Goal: Task Accomplishment & Management: Complete application form

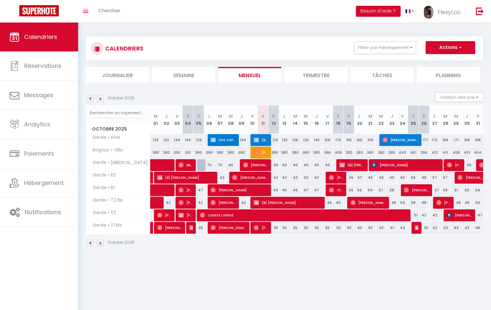
click at [365, 91] on section "Octobre 2025 Gestion des prix Nb Nuits minimum Règles Disponibilité Octobre 202…" at bounding box center [285, 170] width 398 height 168
click at [91, 99] on img at bounding box center [90, 98] width 7 height 7
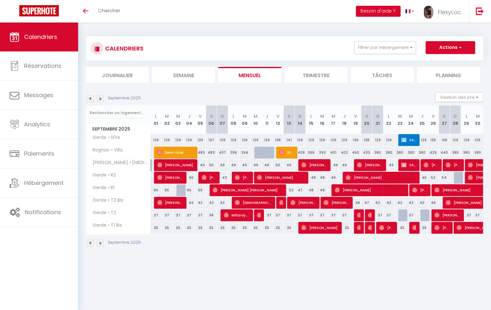
click at [91, 99] on img at bounding box center [90, 98] width 7 height 7
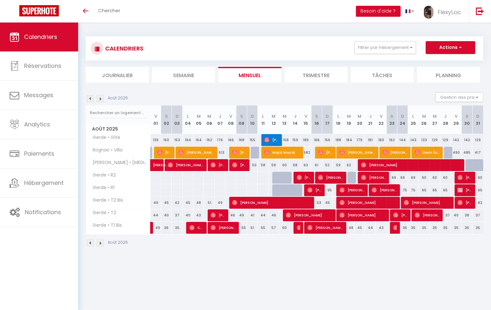
click at [90, 99] on img at bounding box center [90, 98] width 7 height 7
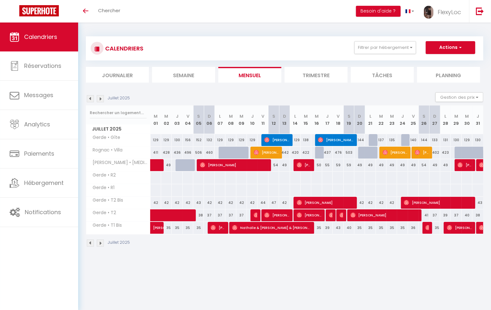
click at [107, 98] on div "Juillet 2025" at bounding box center [109, 98] width 46 height 7
click at [105, 98] on div "Juillet 2025" at bounding box center [109, 98] width 46 height 7
click at [103, 98] on img at bounding box center [100, 98] width 7 height 7
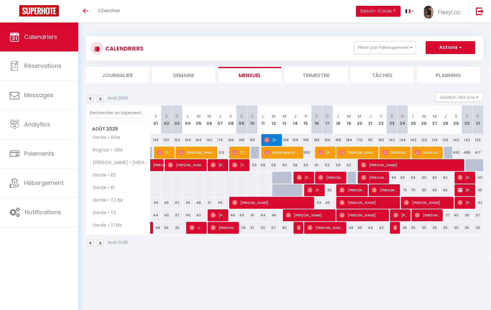
click at [103, 98] on img at bounding box center [100, 98] width 7 height 7
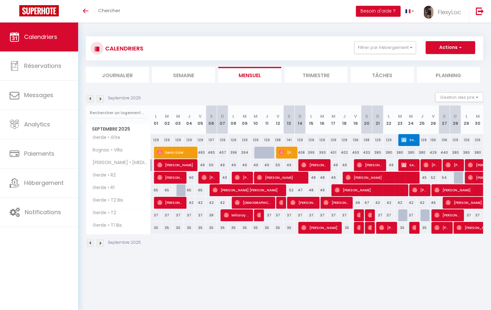
click at [103, 98] on img at bounding box center [100, 98] width 7 height 7
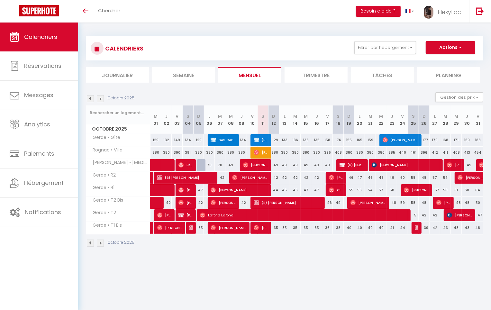
click at [103, 98] on img at bounding box center [100, 98] width 7 height 7
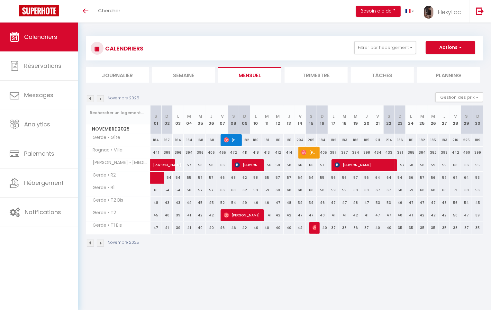
click at [88, 100] on img at bounding box center [90, 98] width 7 height 7
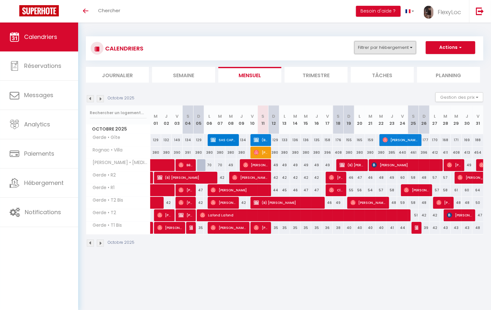
click at [368, 41] on button "Filtrer par hébergement" at bounding box center [386, 47] width 62 height 13
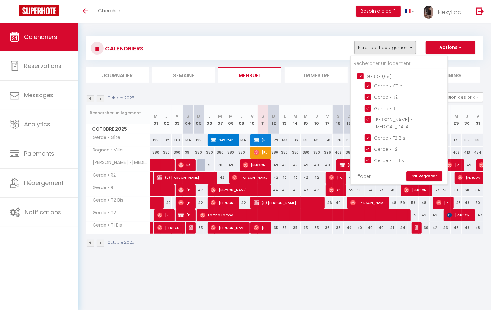
click at [368, 178] on link "Effacer" at bounding box center [363, 176] width 15 height 7
checkbox input "false"
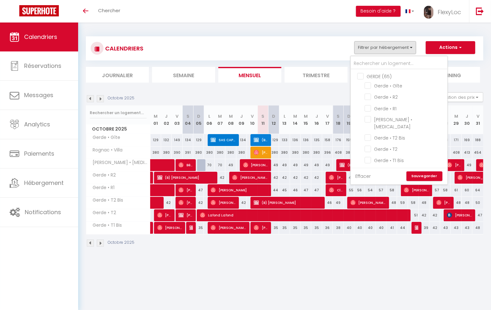
checkbox input "false"
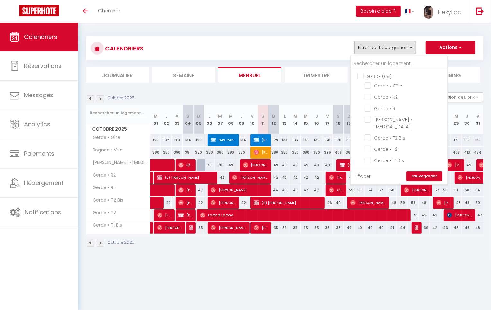
checkbox input "false"
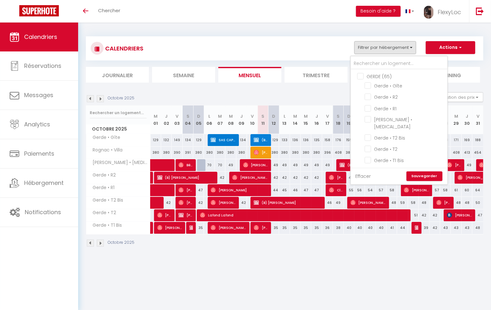
checkbox input "false"
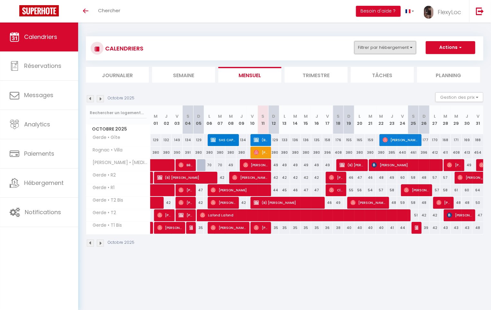
click at [379, 47] on button "Filtrer par hébergement" at bounding box center [386, 47] width 62 height 13
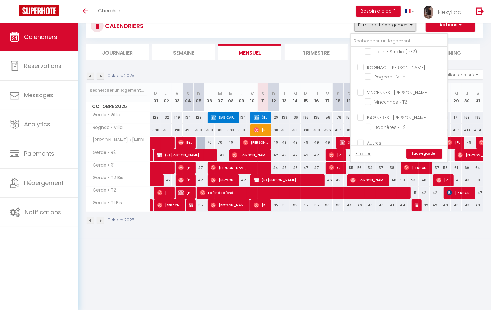
scroll to position [128, 0]
click at [392, 143] on input "Gerde • Le Perchoir" at bounding box center [405, 146] width 80 height 6
checkbox input "true"
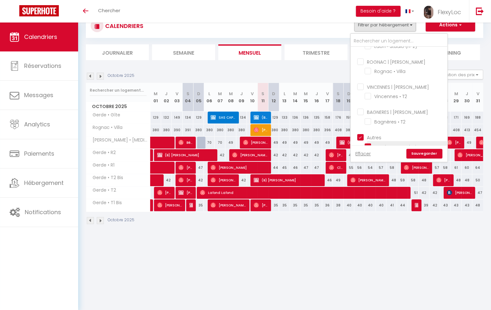
checkbox input "false"
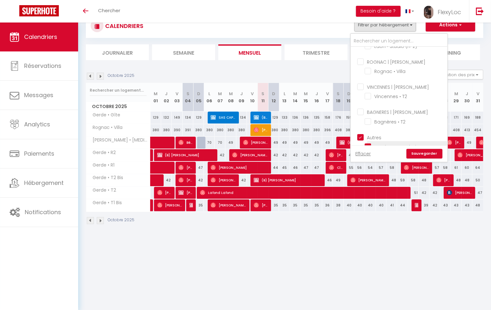
checkbox input "false"
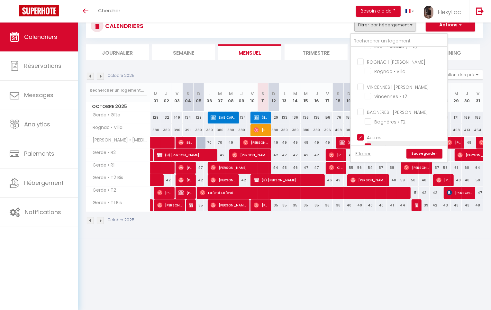
checkbox input "false"
checkbox input "true"
click at [428, 151] on link "Sauvegarder" at bounding box center [425, 154] width 36 height 10
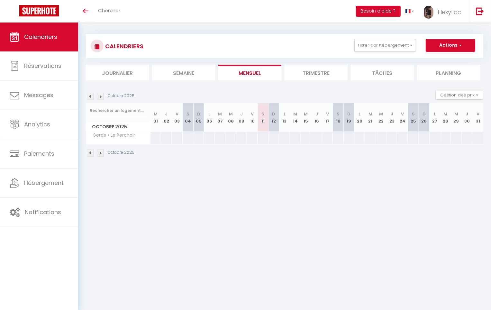
scroll to position [0, 0]
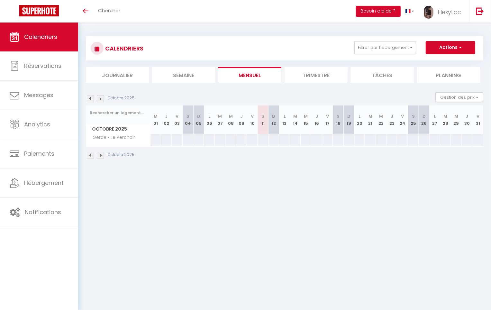
click at [91, 100] on img at bounding box center [90, 98] width 7 height 7
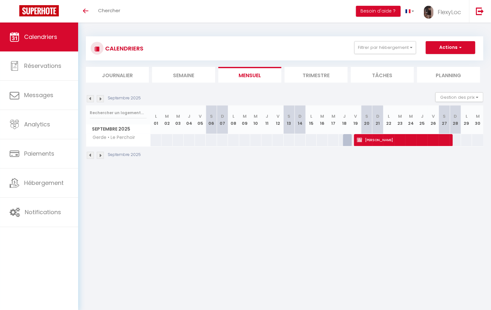
click at [98, 99] on img at bounding box center [100, 98] width 7 height 7
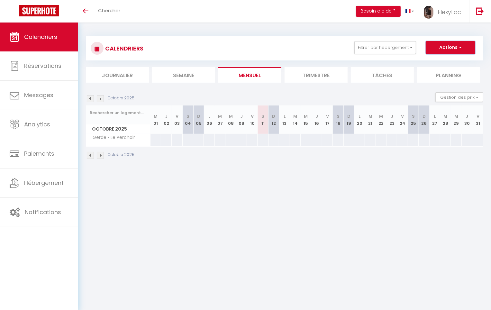
click at [453, 49] on button "Actions" at bounding box center [451, 47] width 50 height 13
click at [429, 60] on link "Nouvelle réservation" at bounding box center [444, 63] width 56 height 10
select select
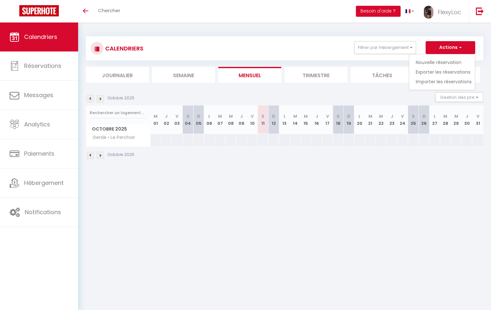
select select
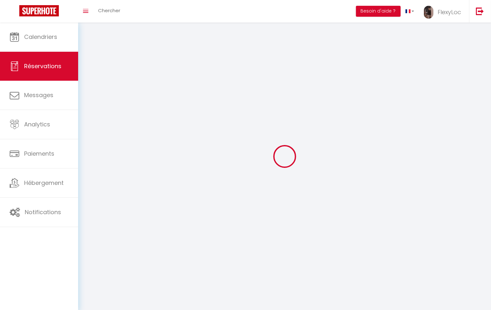
select select
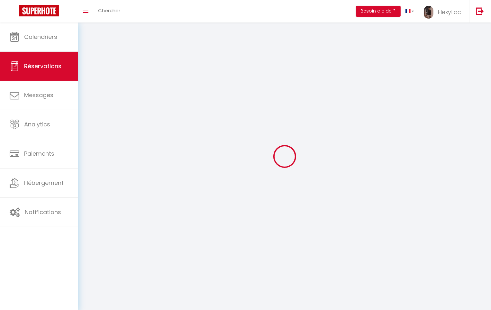
select select
checkbox input "false"
select select
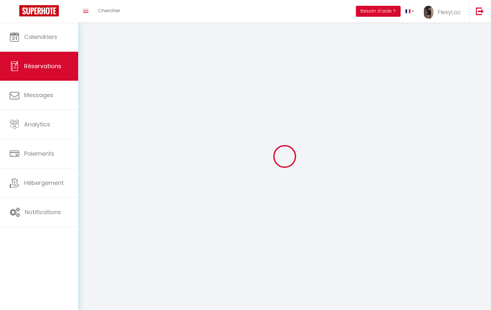
select select
checkbox input "false"
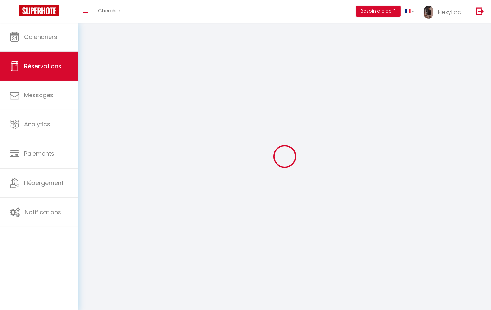
select select
checkbox input "false"
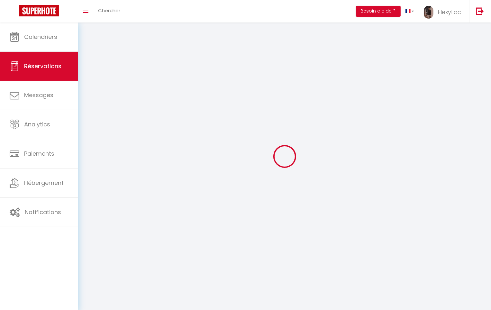
select select
checkbox input "false"
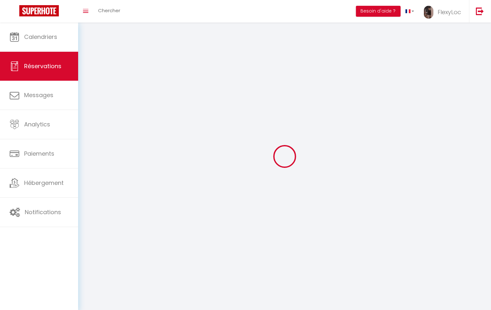
select select
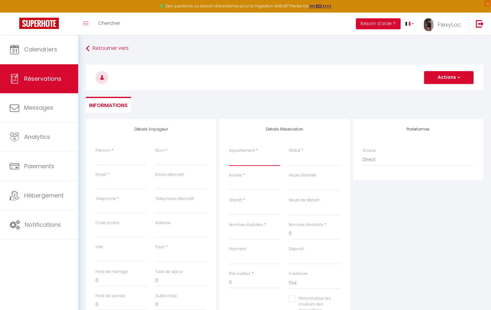
click at [255, 154] on select "Gerde • T3 Gerde • T2 Bis Gerde • T2 Gerde • T1 Bis Vincennes • T2 Bagnères • T…" at bounding box center [254, 160] width 51 height 12
select select "67506"
click at [229, 154] on select "Gerde • T3 Gerde • T2 Bis Gerde • T2 Gerde • T1 Bis Vincennes • T2 Bagnères • T…" at bounding box center [254, 160] width 51 height 12
select select
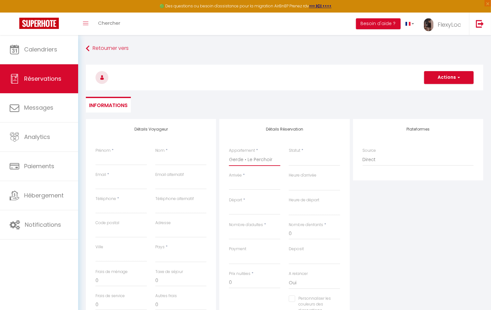
select select
checkbox input "false"
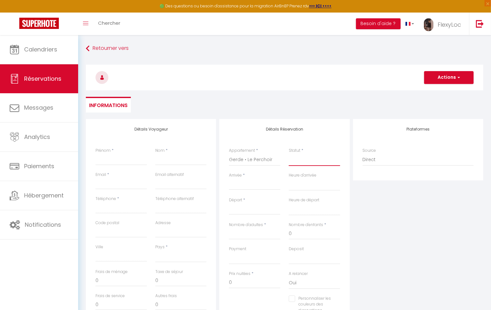
click at [300, 157] on select "Confirmé Non Confirmé Annulé Annulé par le voyageur No Show Request" at bounding box center [314, 160] width 51 height 12
click at [309, 163] on select "Confirmé Non Confirmé Annulé Annulé par le voyageur No Show Request" at bounding box center [314, 160] width 51 height 12
select select
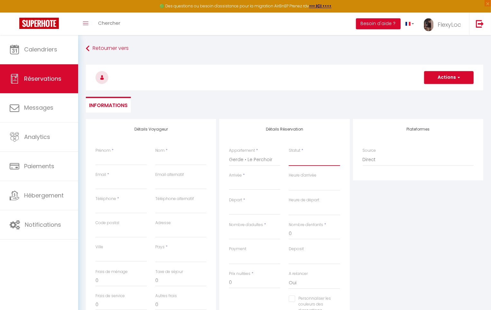
select select
checkbox input "false"
click at [313, 162] on select "Confirmé Non Confirmé Annulé Annulé par le voyageur No Show Request" at bounding box center [314, 160] width 51 height 12
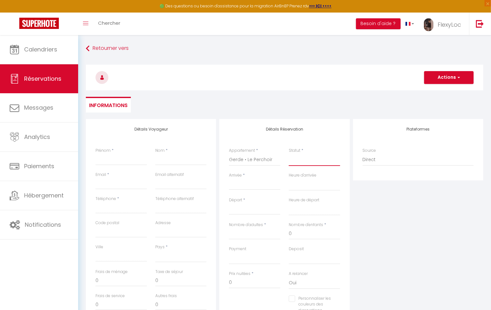
select select "1"
click at [289, 154] on select "Confirmé Non Confirmé Annulé Annulé par le voyageur No Show Request" at bounding box center [314, 160] width 51 height 12
select select
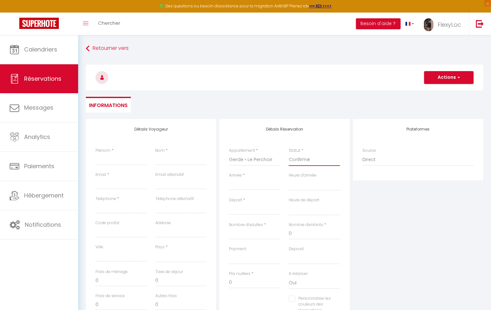
select select
checkbox input "false"
click at [245, 187] on input "Arrivée" at bounding box center [254, 185] width 51 height 8
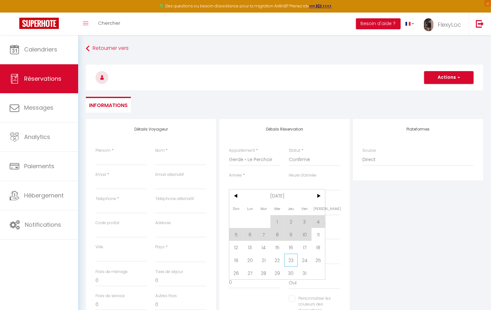
click at [295, 259] on span "23" at bounding box center [292, 260] width 14 height 13
select select
type input "Jeu 23 Octobre 2025"
select select
type input "Ven 24 Octobre 2025"
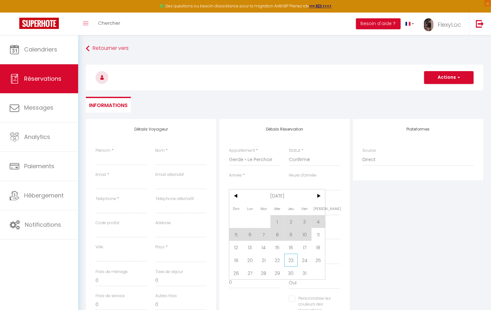
select select
checkbox input "false"
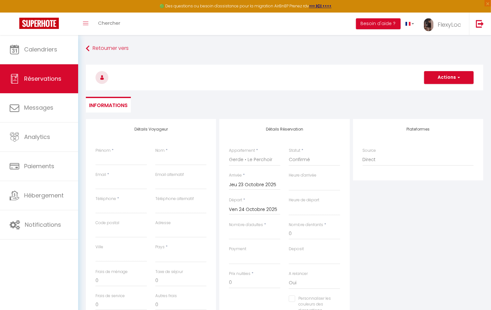
click at [252, 210] on input "Ven 24 Octobre 2025" at bounding box center [254, 210] width 51 height 8
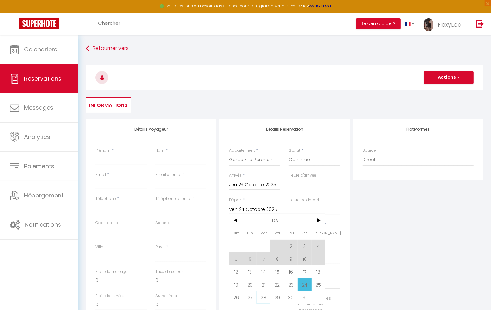
click at [258, 297] on span "28" at bounding box center [264, 297] width 14 height 13
select select
type input "Mar 28 Octobre 2025"
select select
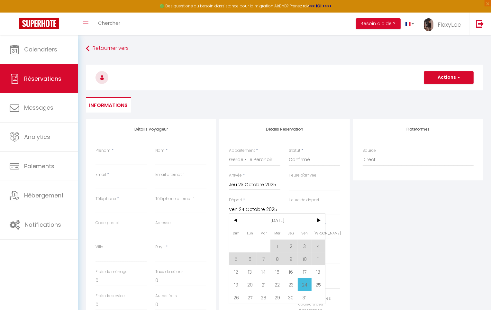
select select
checkbox input "false"
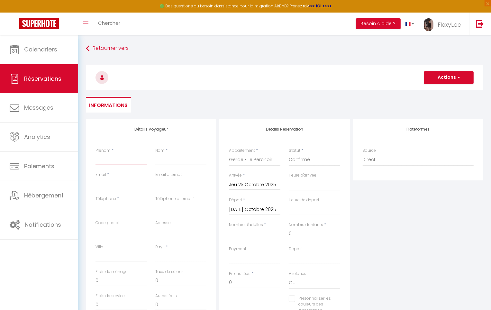
click at [115, 159] on input "Prénom" at bounding box center [121, 160] width 51 height 12
type input "G"
select select
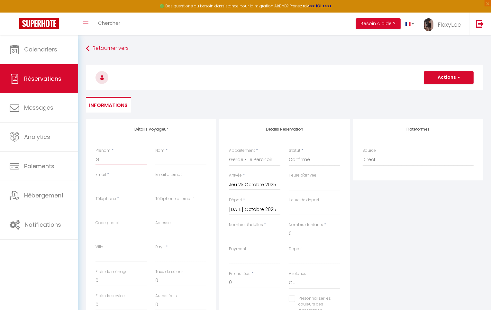
select select
checkbox input "false"
type input "Gu"
select select
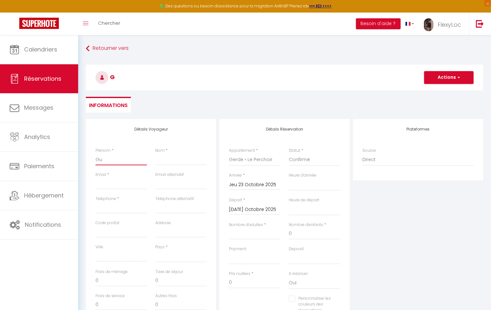
select select
checkbox input "false"
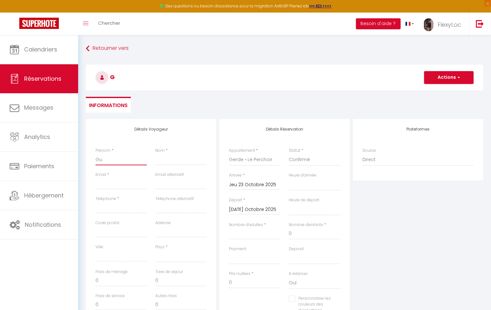
type input "Gui"
select select
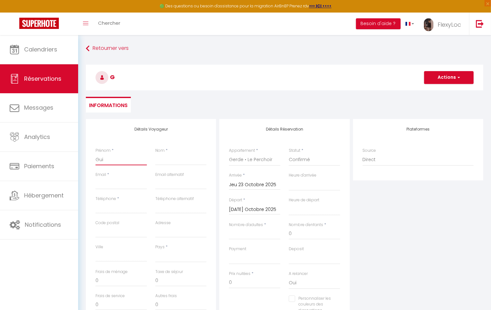
select select
checkbox input "false"
type input "Guim"
select select
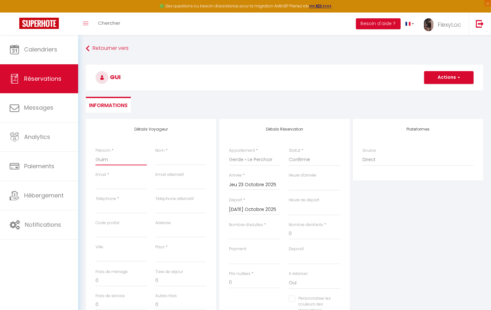
select select
checkbox input "false"
type input "Gui"
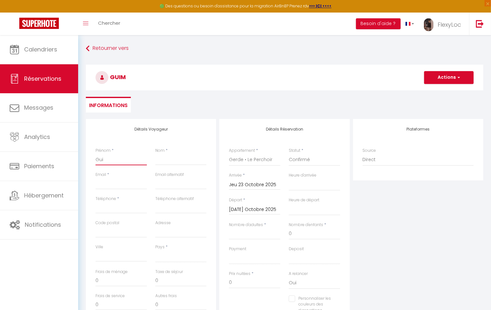
select select
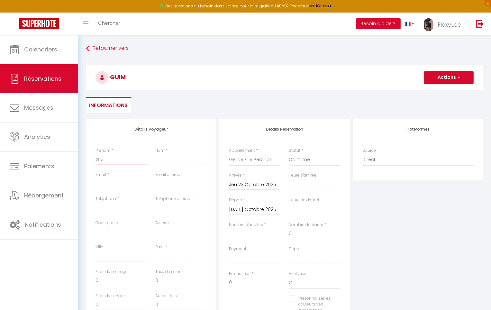
checkbox input "false"
type input "Guil"
select select
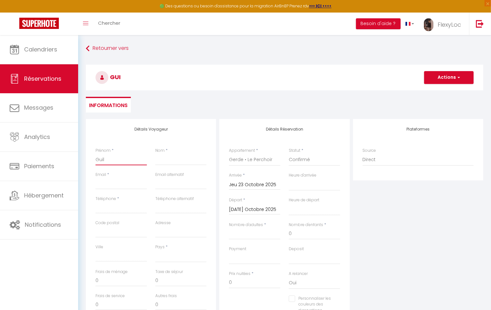
select select
checkbox input "false"
type input "Guill"
select select
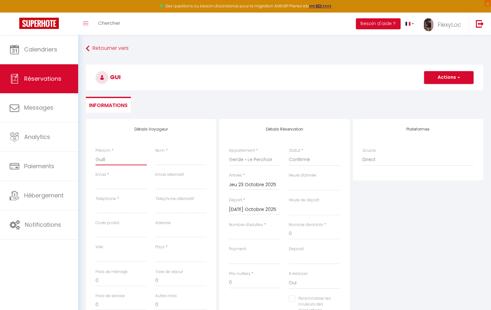
select select
checkbox input "false"
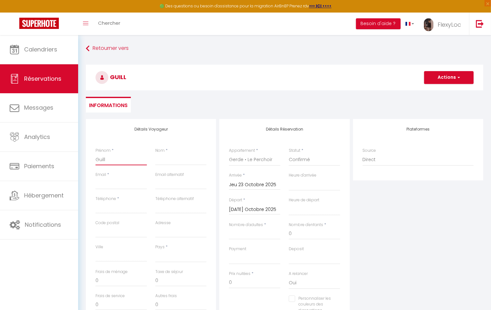
type input "Guilla"
select select
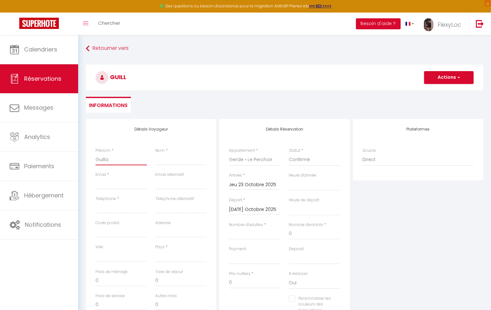
select select
checkbox input "false"
type input "Guillau"
select select
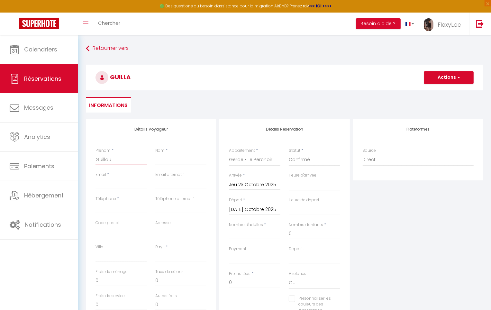
select select
checkbox input "false"
type input "Guillaum"
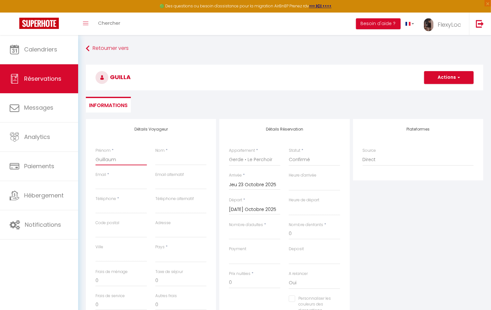
select select
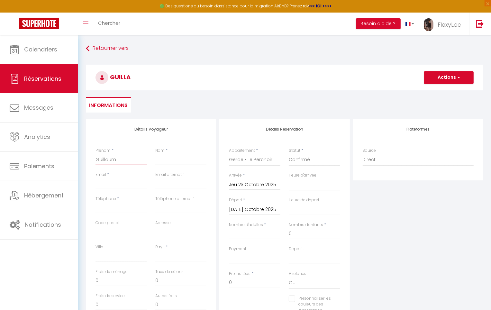
checkbox input "false"
type input "Guillaume"
select select
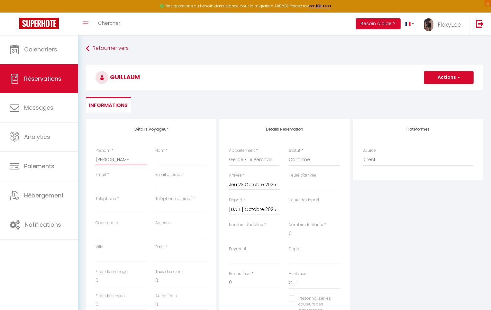
select select
checkbox input "false"
type input "Guillaume"
type input "P"
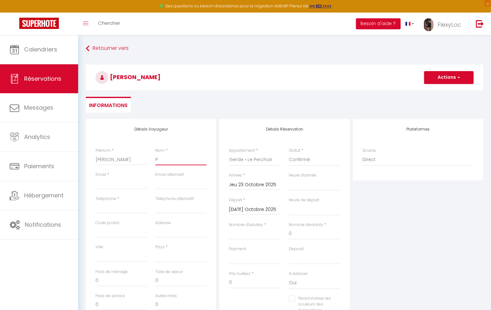
select select
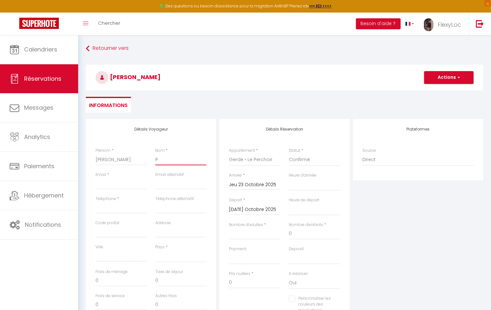
checkbox input "false"
type input "Pi"
select select
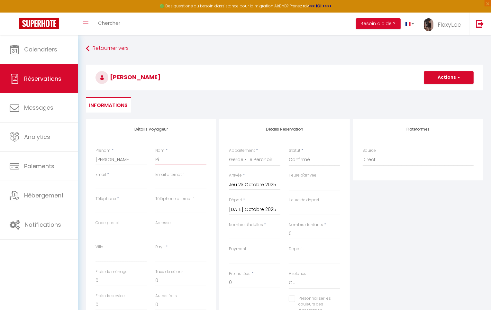
select select
checkbox input "false"
type input "Pid"
select select
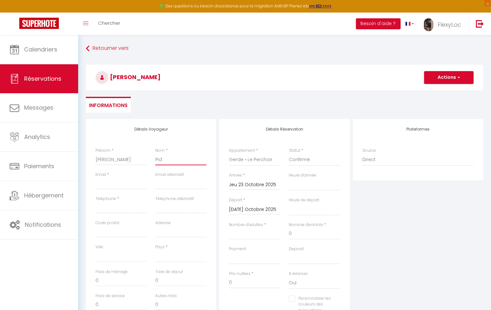
select select
checkbox input "false"
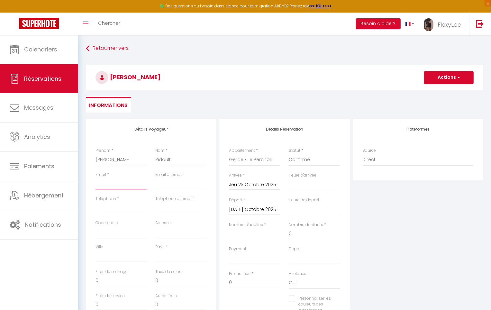
click at [107, 187] on input "Email client" at bounding box center [121, 184] width 51 height 12
click at [117, 207] on input "Téléphone" at bounding box center [121, 208] width 51 height 12
click at [103, 236] on input "75008" at bounding box center [121, 232] width 51 height 12
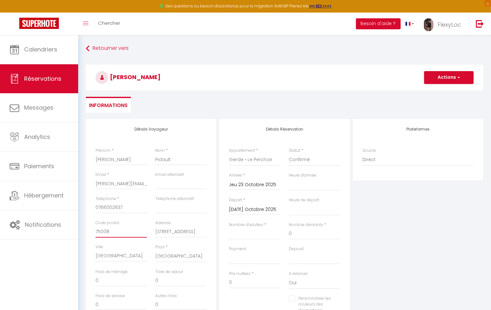
click at [104, 236] on input "75008" at bounding box center [121, 232] width 51 height 12
click at [107, 257] on input "Paris" at bounding box center [121, 256] width 51 height 12
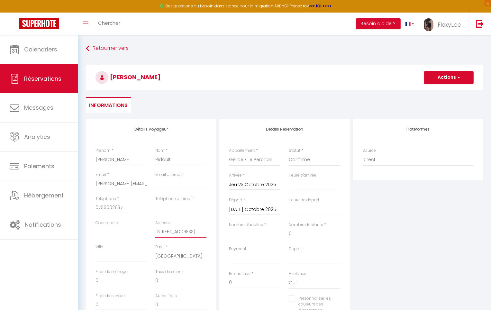
click at [166, 232] on input "60 rue François 1er" at bounding box center [180, 232] width 51 height 12
click at [166, 233] on input "60 rue François 1er" at bounding box center [180, 232] width 51 height 12
click at [98, 208] on input "0766002637" at bounding box center [121, 208] width 51 height 12
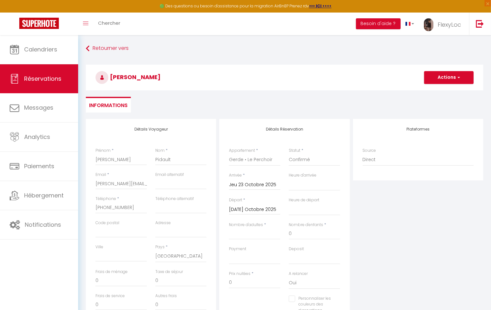
click at [86, 197] on div "Détails Voyageur Prénom * Guillaume Nom * Pidault Email * guillaume.pidault@gma…" at bounding box center [151, 234] width 130 height 230
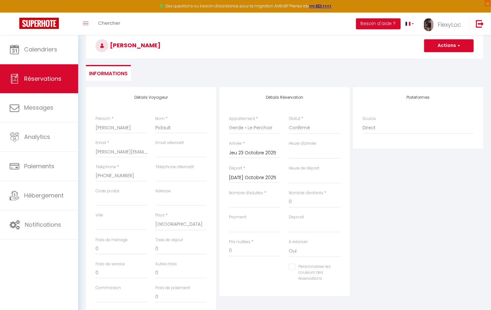
scroll to position [41, 0]
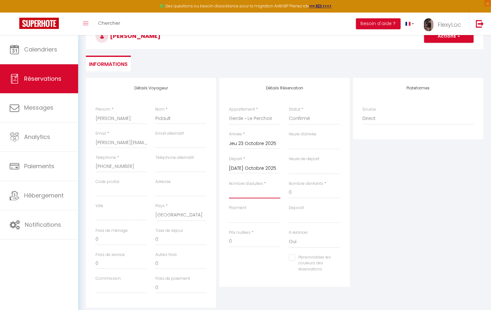
click at [250, 194] on input "Nombre d'adultes" at bounding box center [254, 193] width 51 height 12
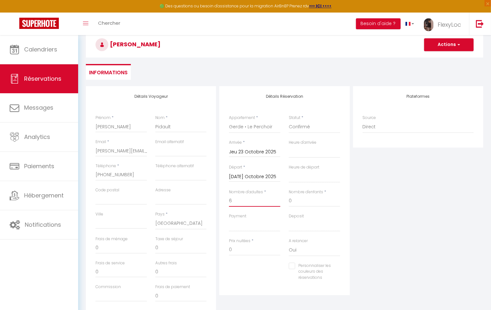
scroll to position [0, 0]
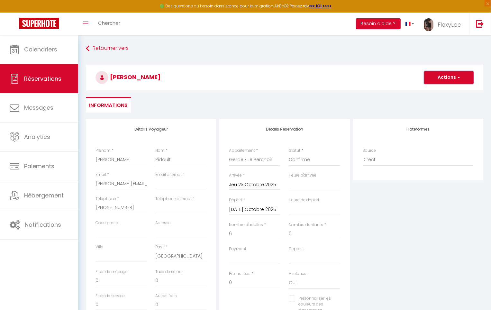
click at [438, 79] on button "Actions" at bounding box center [450, 77] width 50 height 13
click at [436, 90] on link "Enregistrer" at bounding box center [442, 92] width 51 height 8
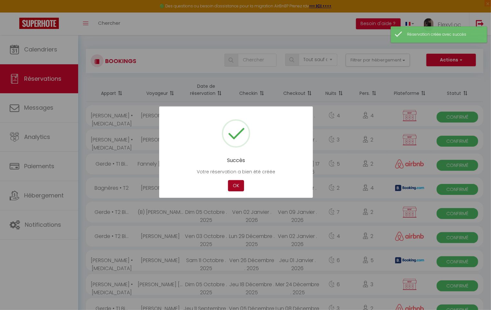
click at [238, 182] on button "OK" at bounding box center [236, 185] width 16 height 11
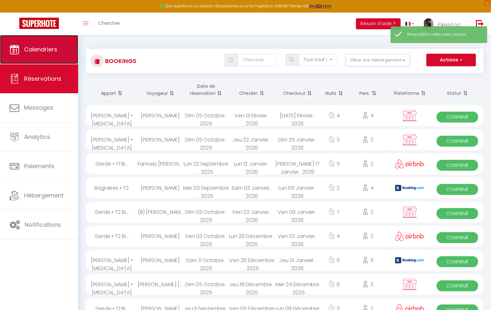
click at [56, 55] on link "Calendriers" at bounding box center [39, 49] width 78 height 29
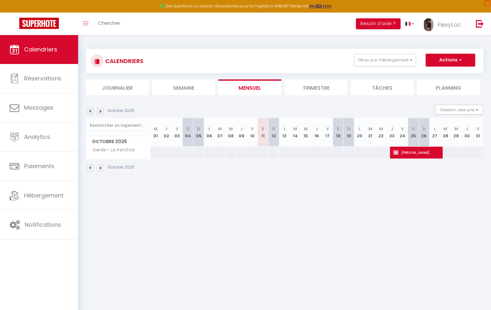
click at [91, 112] on img at bounding box center [90, 111] width 7 height 7
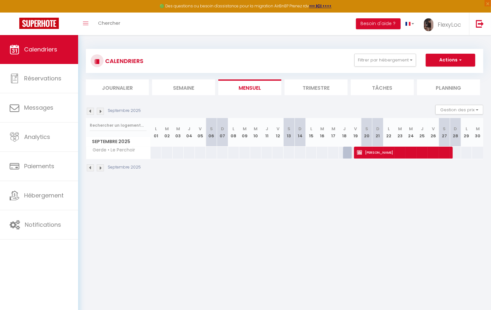
click at [101, 111] on img at bounding box center [100, 111] width 7 height 7
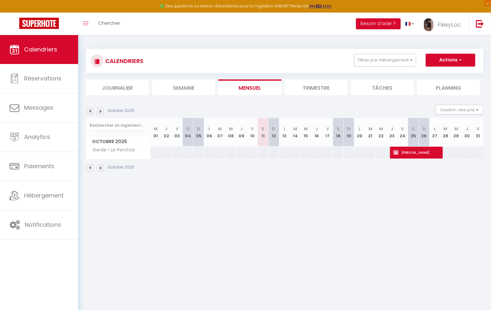
click at [152, 218] on body "🟢 Des questions ou besoin d'assistance pour la migration AirBnB? Prenez rdv >>>…" at bounding box center [245, 190] width 491 height 310
click at [176, 101] on section "Octobre 2025 Gestion des prix Nb Nuits minimum Règles Disponibilité Octobre 202…" at bounding box center [285, 138] width 398 height 80
click at [56, 47] on span "Calendriers" at bounding box center [40, 49] width 33 height 8
click at [155, 31] on div "Toggle menubar Chercher BUTTON Besoin d'aide ? FlexyLoc Paramètres Équipe" at bounding box center [267, 24] width 440 height 23
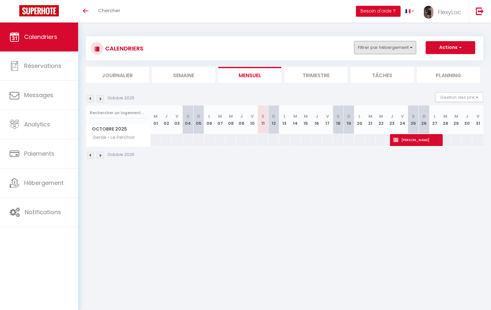
click at [375, 42] on button "Filtrer par hébergement" at bounding box center [386, 47] width 62 height 13
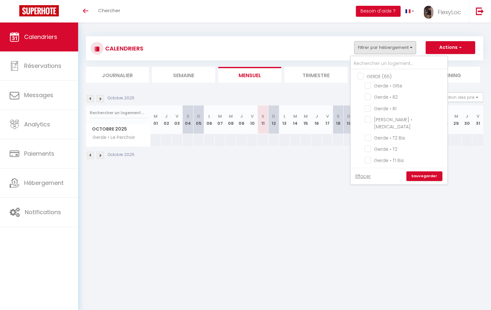
click at [375, 76] on input "GERDE (65)" at bounding box center [406, 76] width 97 height 6
checkbox input "true"
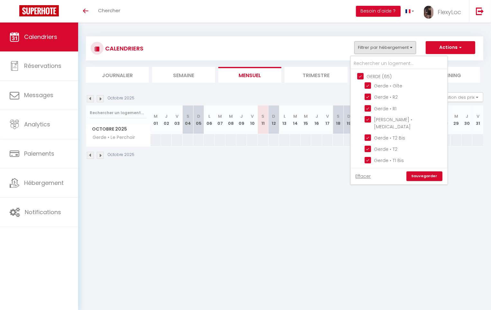
checkbox input "true"
checkbox input "false"
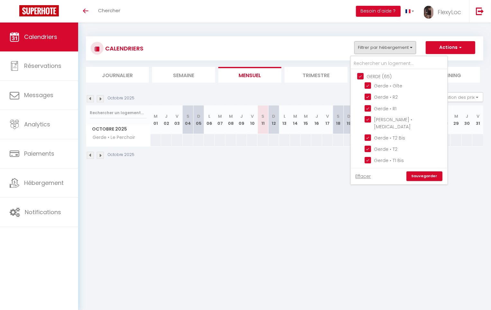
checkbox input "false"
checkbox input "true"
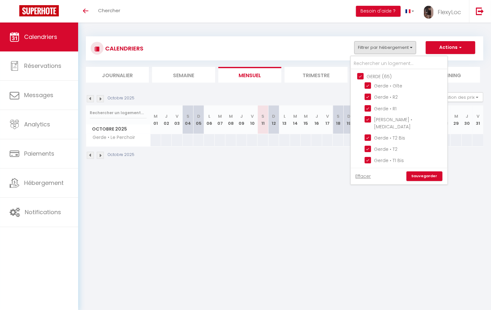
click at [431, 176] on link "Sauvegarder" at bounding box center [425, 177] width 36 height 10
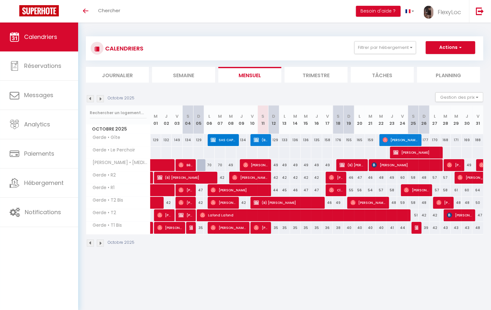
click at [89, 97] on img at bounding box center [90, 98] width 7 height 7
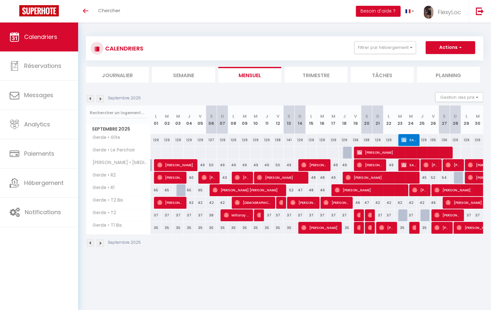
click at [97, 98] on img at bounding box center [100, 98] width 7 height 7
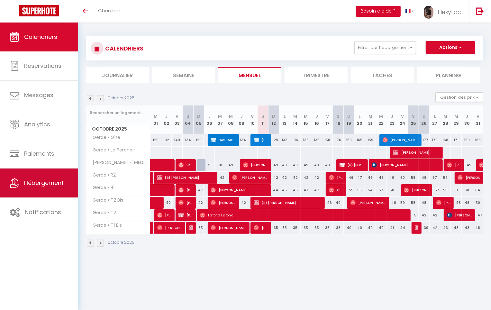
click at [71, 186] on link "Hébergement" at bounding box center [39, 183] width 78 height 29
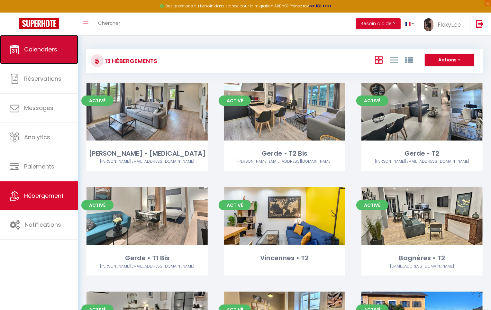
click at [69, 56] on link "Calendriers" at bounding box center [39, 49] width 78 height 29
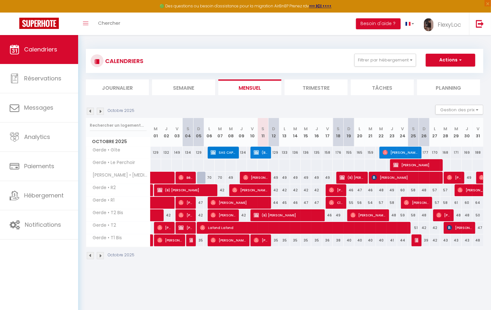
click at [103, 111] on img at bounding box center [100, 111] width 7 height 7
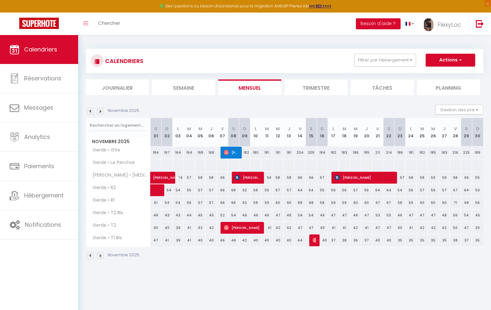
click at [93, 111] on img at bounding box center [90, 111] width 7 height 7
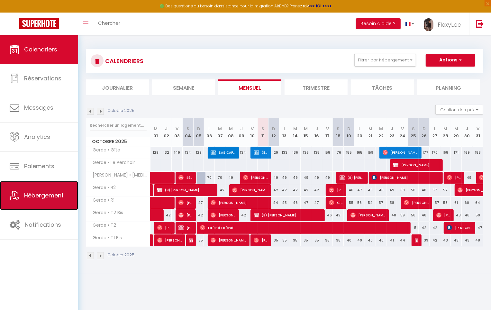
click at [60, 199] on span "Hébergement" at bounding box center [44, 196] width 40 height 8
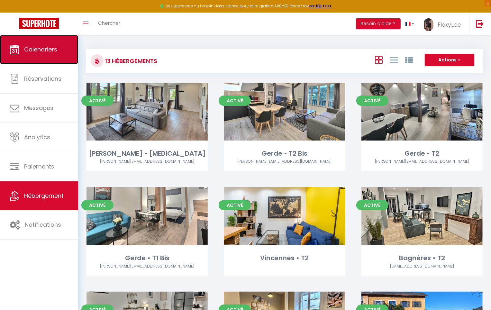
click at [48, 54] on link "Calendriers" at bounding box center [39, 49] width 78 height 29
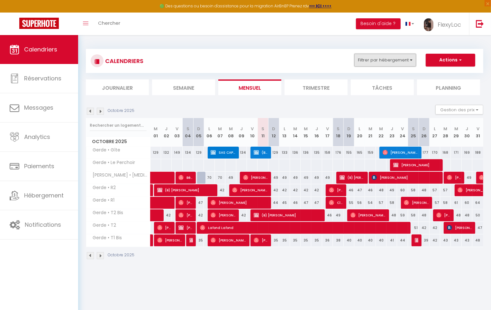
click at [400, 61] on button "Filtrer par hébergement" at bounding box center [386, 60] width 62 height 13
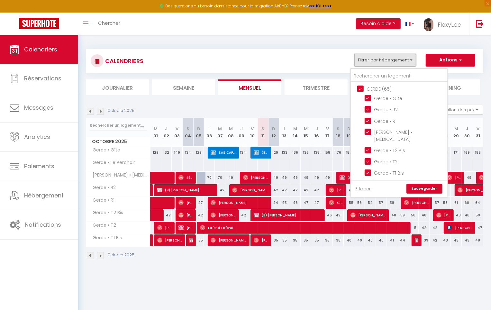
click at [399, 61] on button "Filtrer par hébergement" at bounding box center [386, 60] width 62 height 13
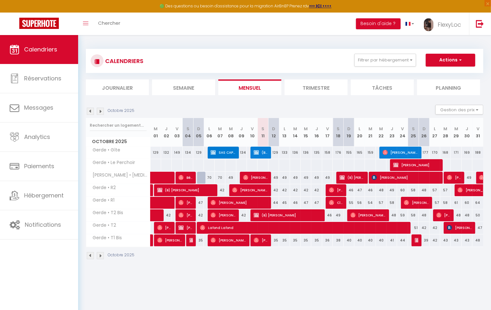
click at [323, 58] on div "CALENDRIERS Filtrer par hébergement GERDE (65) Gerde • Gîte Gerde • R2 Gerde • …" at bounding box center [285, 61] width 388 height 14
click at [454, 111] on button "Gestion des prix" at bounding box center [460, 110] width 48 height 10
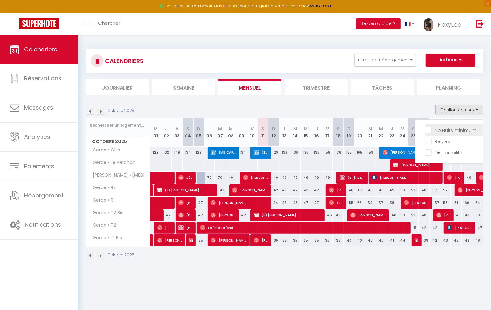
click at [445, 131] on input "Nb Nuits minimum" at bounding box center [455, 129] width 58 height 6
checkbox input "true"
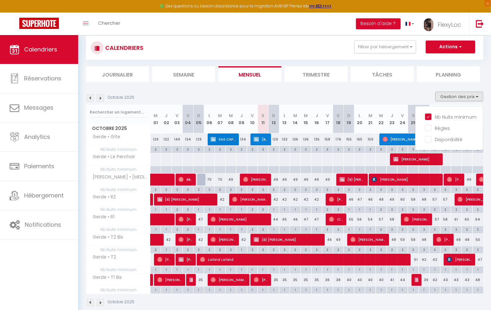
scroll to position [14, 0]
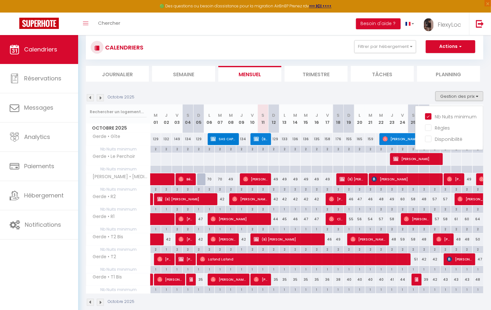
click at [411, 90] on section "Octobre 2025 Gestion des prix Nb Nuits minimum Règles Disponibilité Octobre 202…" at bounding box center [285, 199] width 398 height 228
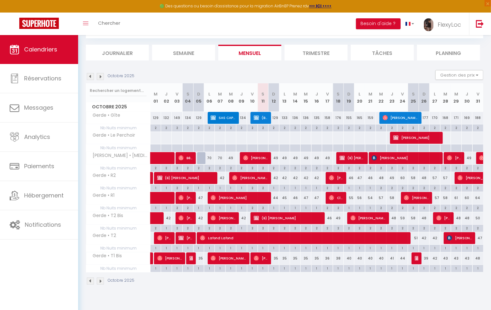
scroll to position [35, 0]
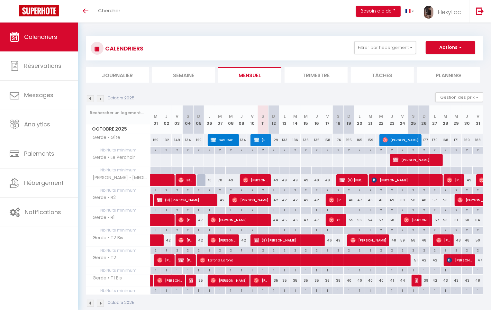
scroll to position [23, 0]
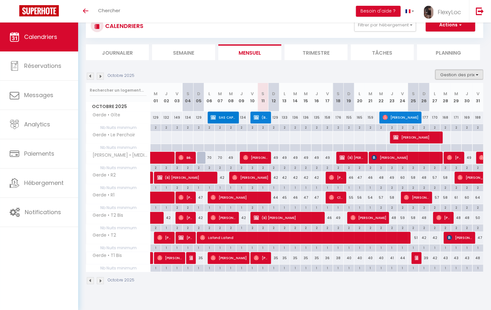
click at [470, 76] on button "Gestion des prix" at bounding box center [460, 75] width 48 height 10
click at [444, 96] on input "Nb Nuits minimum" at bounding box center [455, 94] width 58 height 6
checkbox input "false"
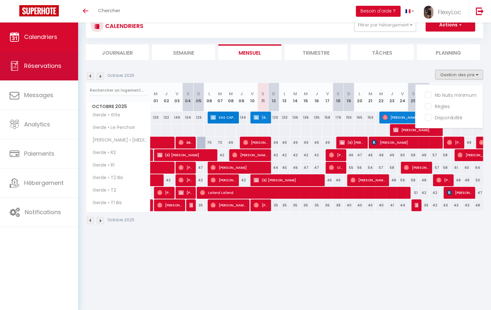
click at [53, 64] on span "Réservations" at bounding box center [42, 66] width 37 height 8
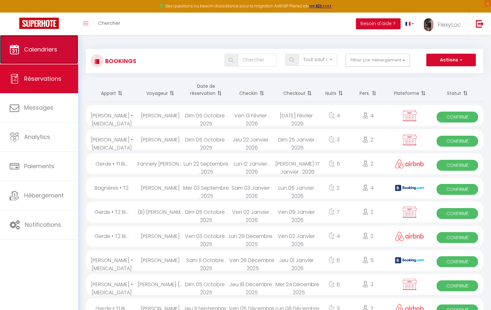
click at [52, 54] on link "Calendriers" at bounding box center [39, 49] width 78 height 29
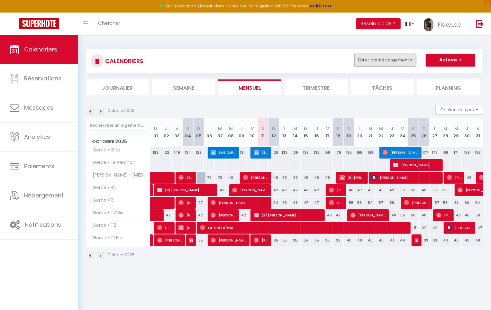
click at [391, 60] on button "Filtrer par hébergement" at bounding box center [386, 60] width 62 height 13
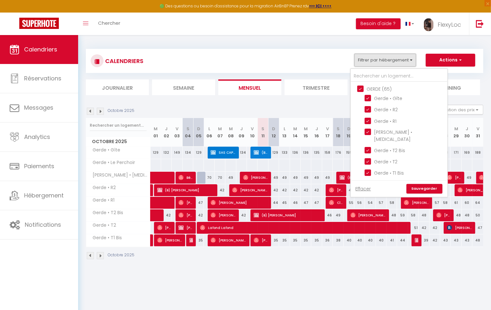
scroll to position [128, 0]
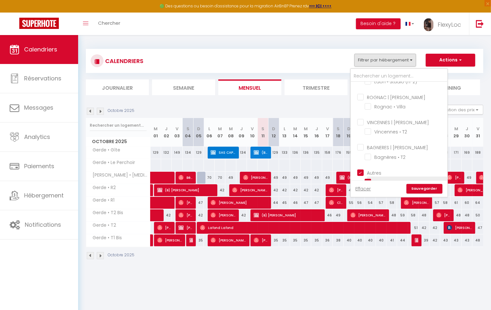
click at [374, 179] on input "Gerde • Le Perchoir" at bounding box center [405, 182] width 80 height 6
checkbox input "false"
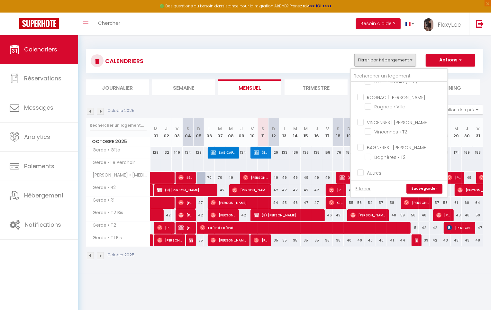
checkbox input "false"
click at [423, 186] on link "Sauvegarder" at bounding box center [425, 189] width 36 height 10
